Goal: Find specific page/section: Find specific page/section

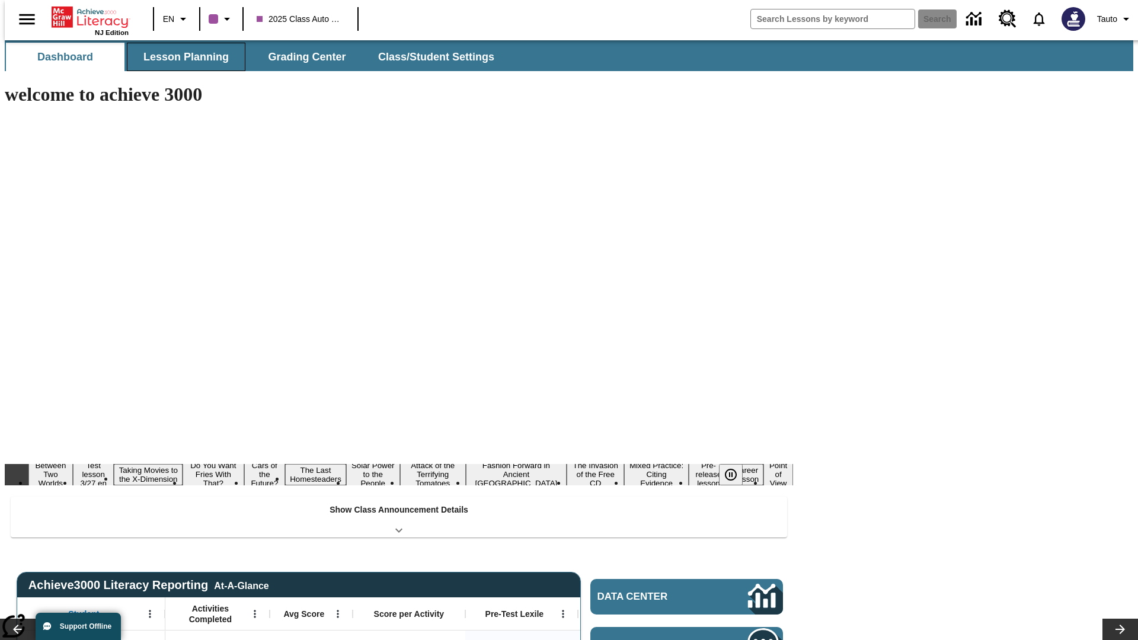
click at [181, 57] on button "Lesson Planning" at bounding box center [186, 57] width 119 height 28
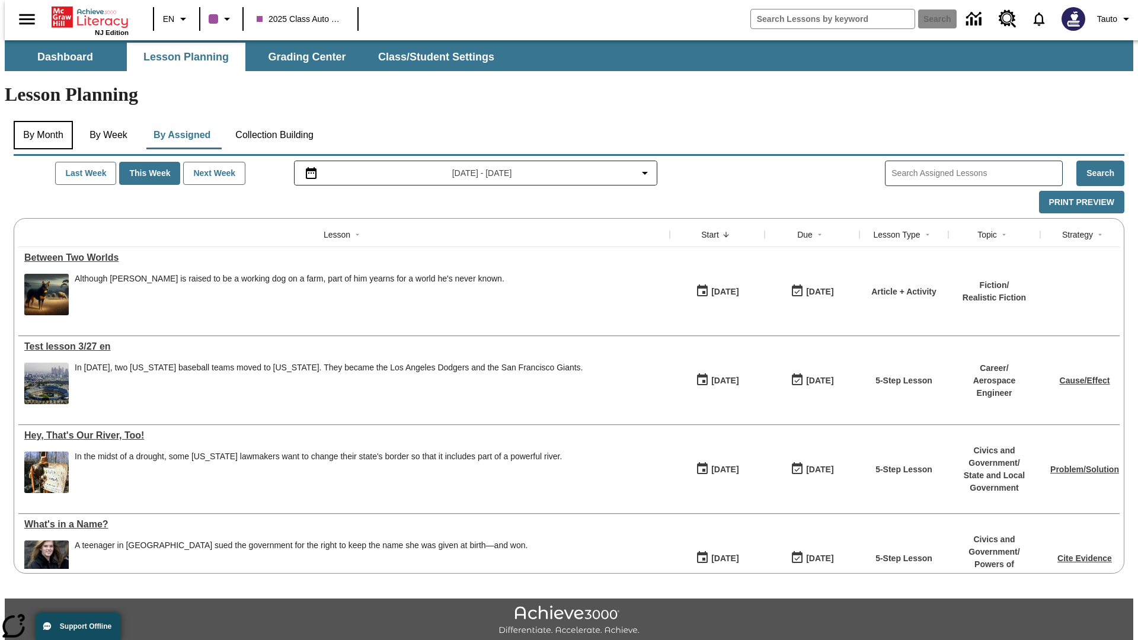
click at [40, 121] on button "By Month" at bounding box center [43, 135] width 59 height 28
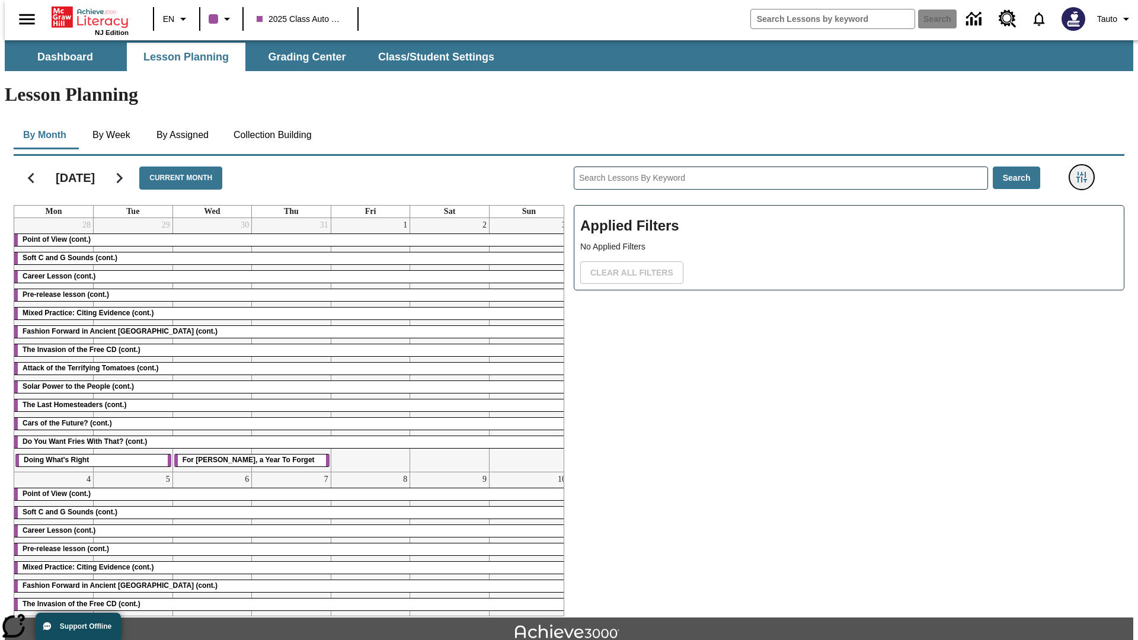
click at [1085, 172] on icon "Filters Side menu" at bounding box center [1081, 177] width 11 height 11
